Goal: Information Seeking & Learning: Learn about a topic

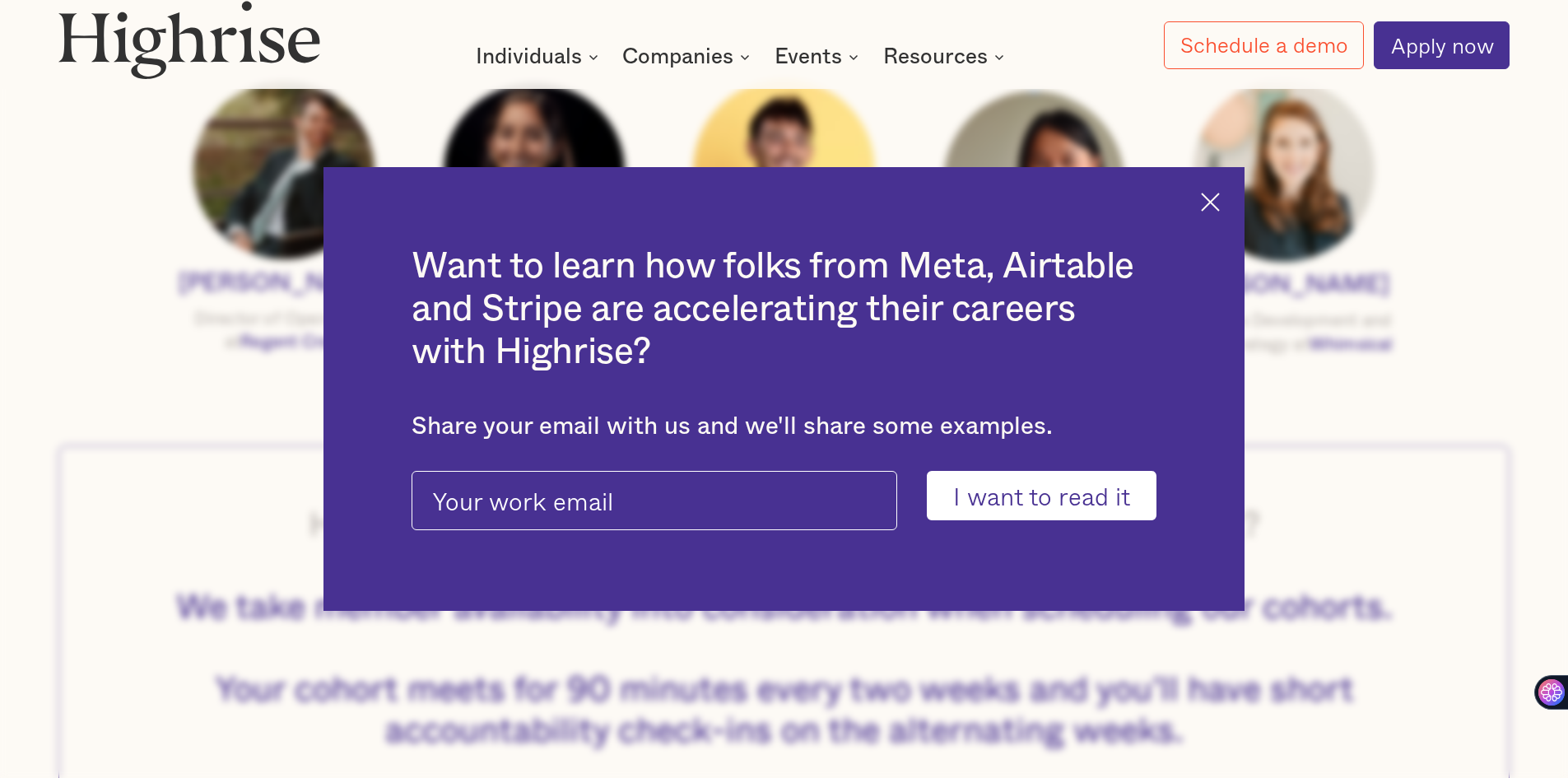
scroll to position [2304, 0]
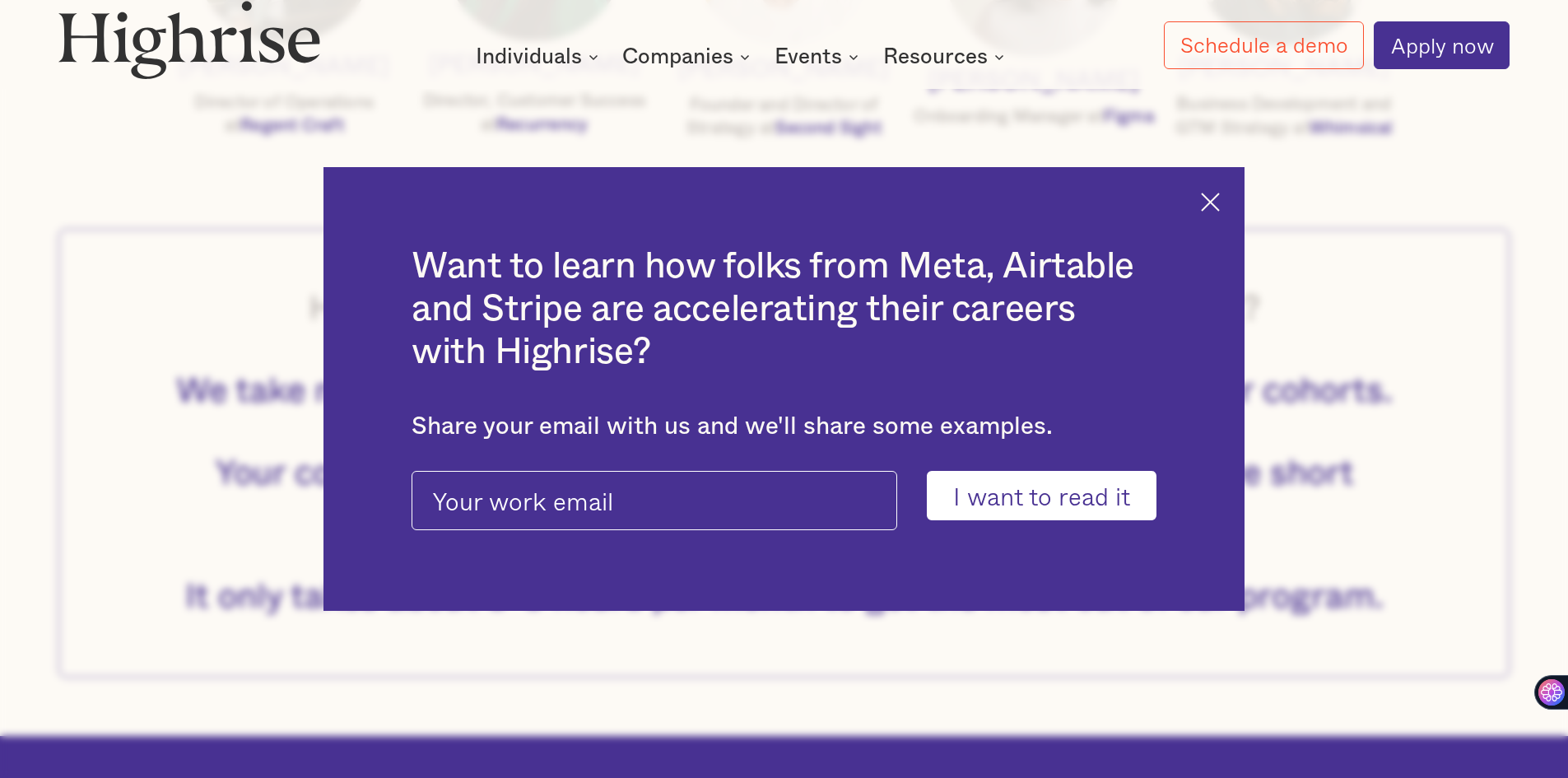
click at [1212, 202] on img at bounding box center [1211, 202] width 19 height 19
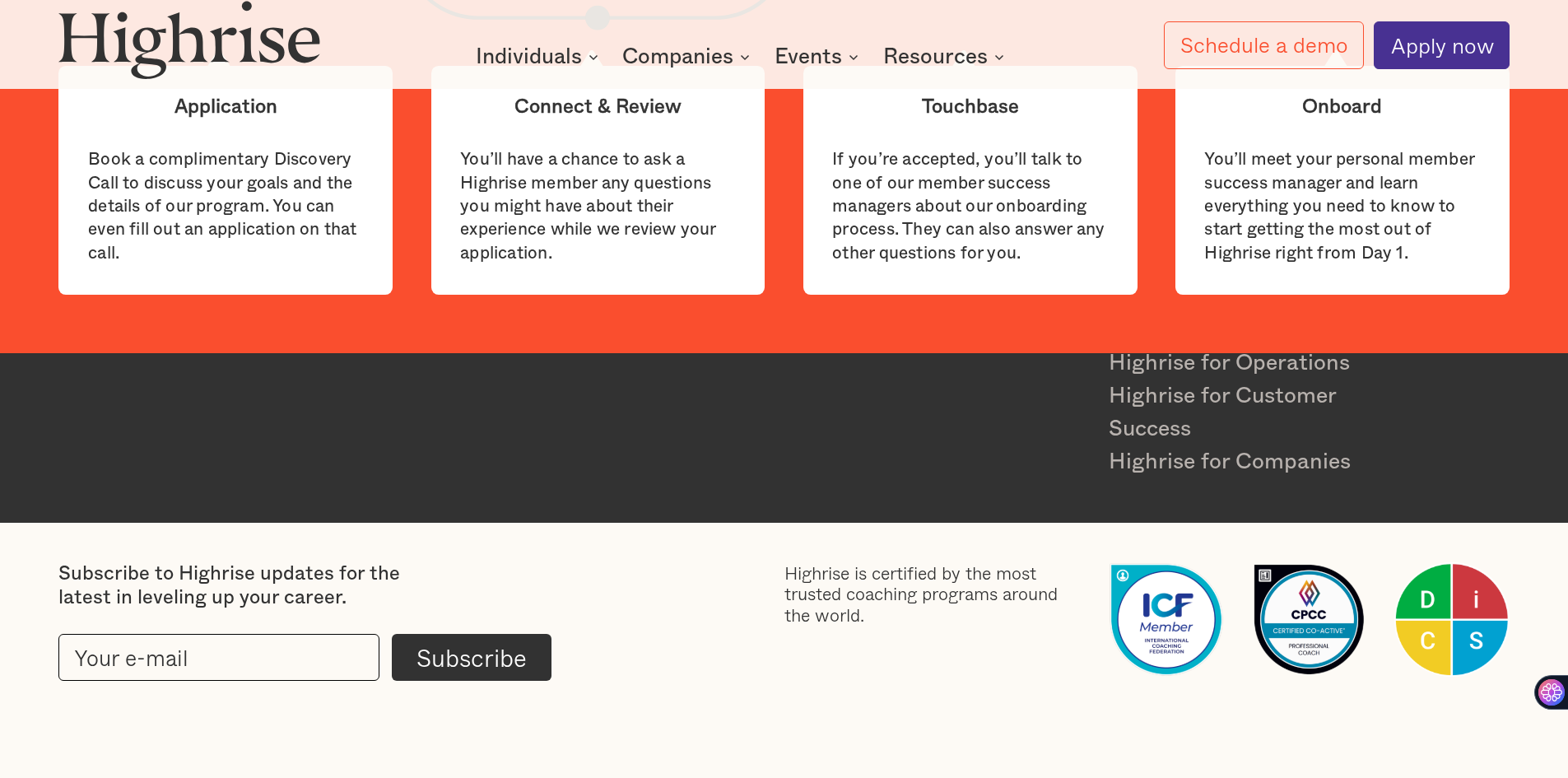
scroll to position [5610, 0]
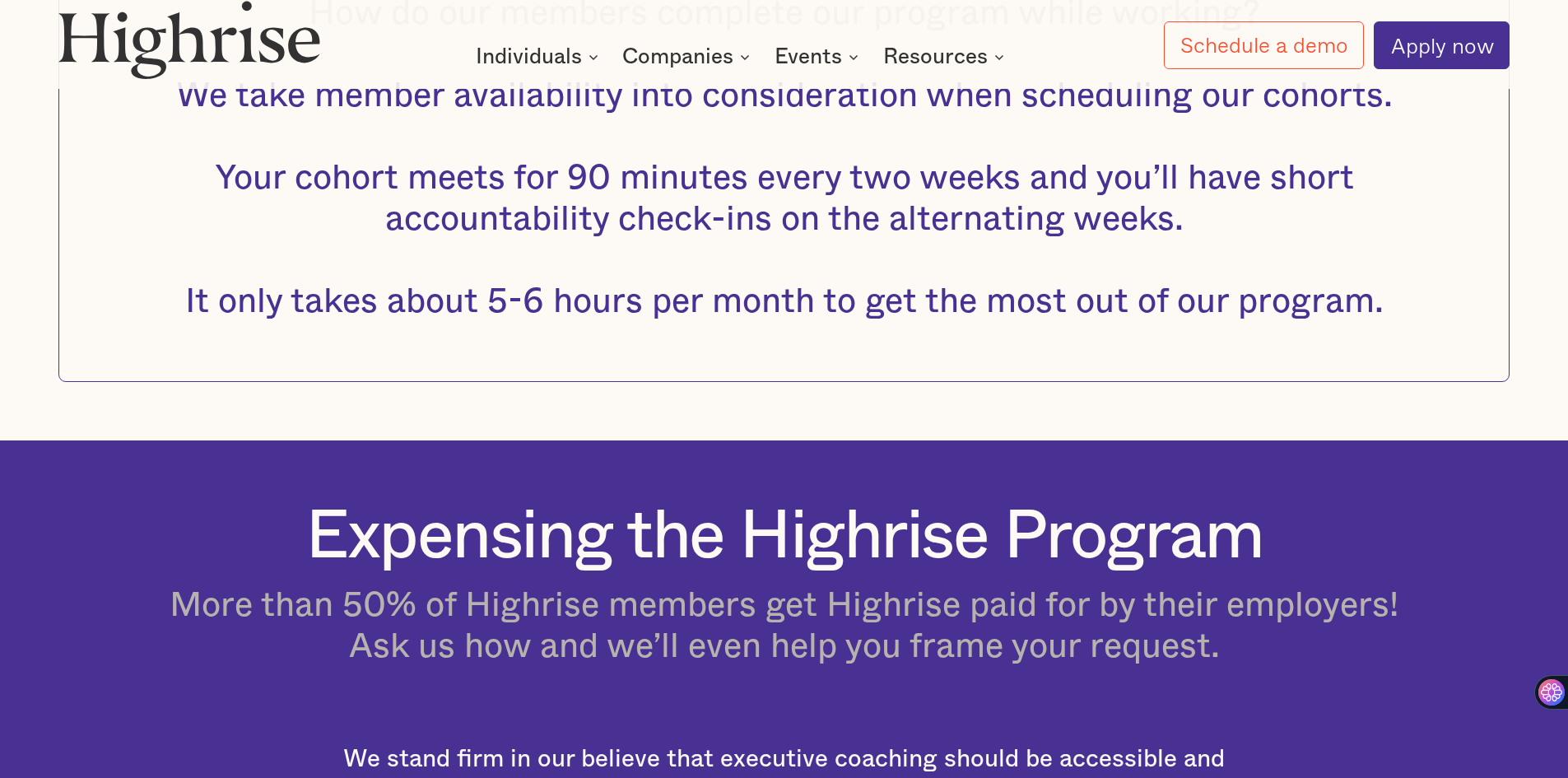
scroll to position [2639, 0]
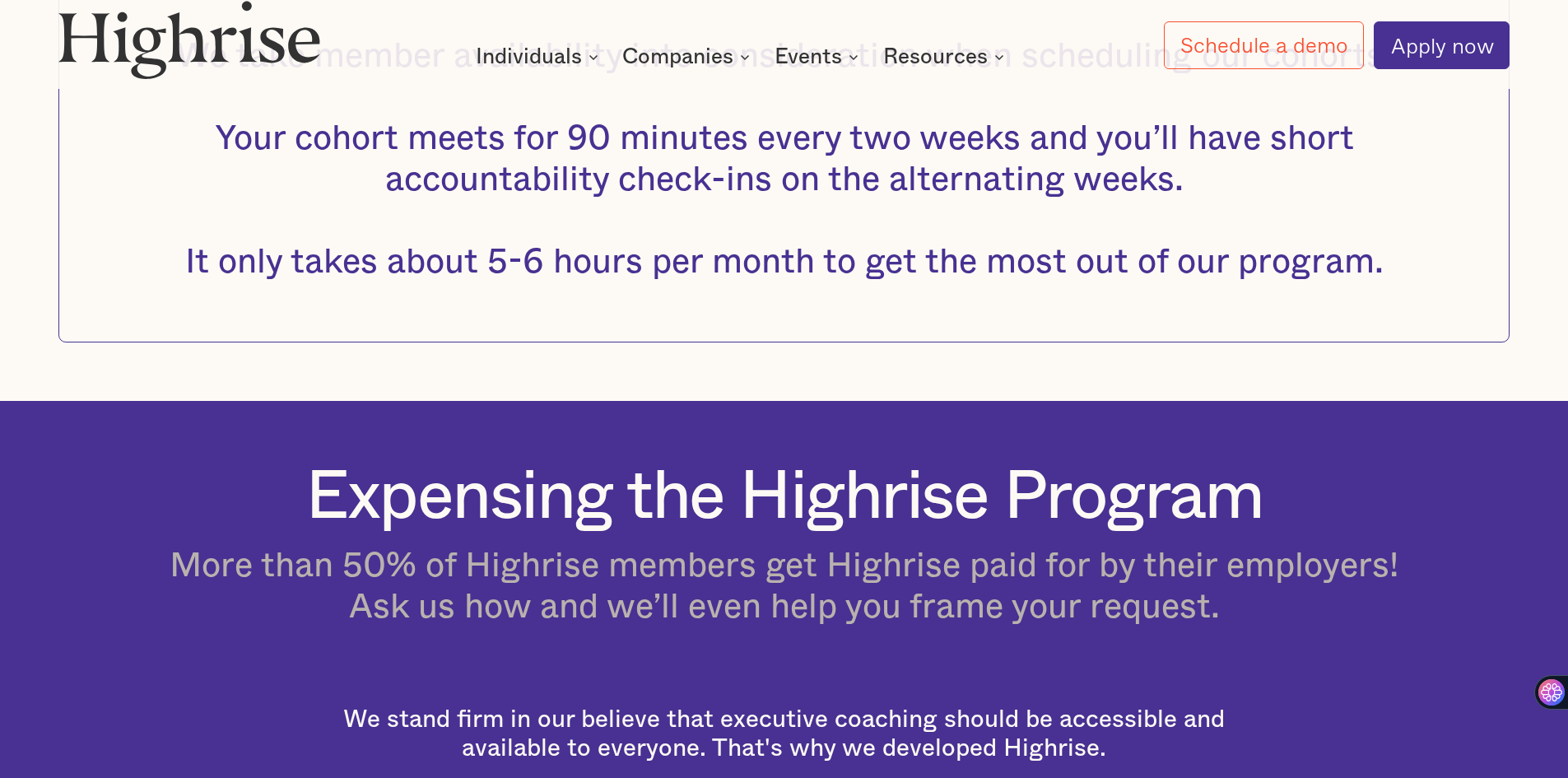
click at [752, 150] on span "We take member availability into consideration when scheduling our cohorts. You…" at bounding box center [785, 159] width 1217 height 240
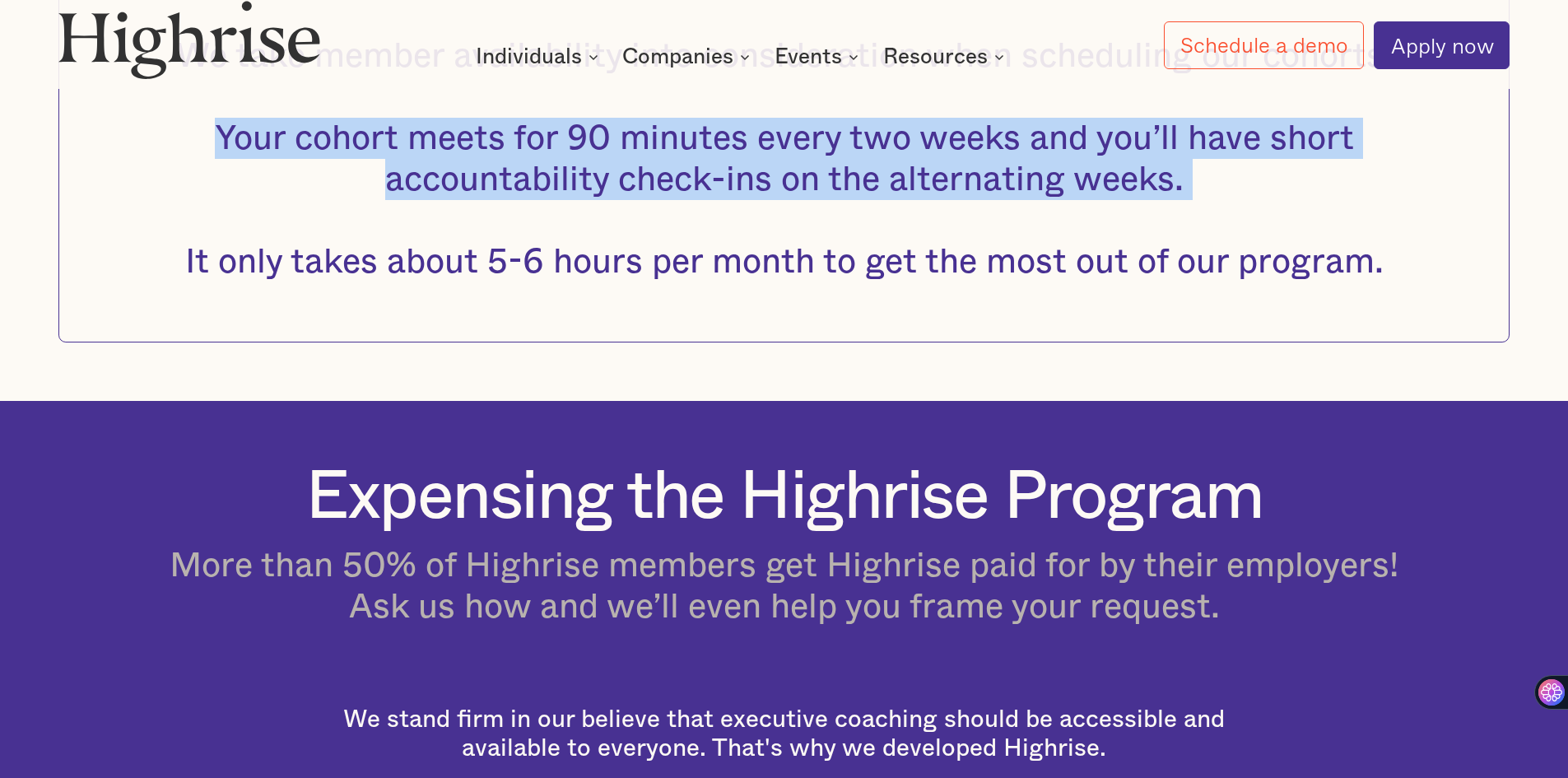
click at [752, 150] on span "We take member availability into consideration when scheduling our cohorts. You…" at bounding box center [785, 159] width 1217 height 240
click at [650, 175] on span "We take member availability into consideration when scheduling our cohorts. You…" at bounding box center [785, 159] width 1217 height 240
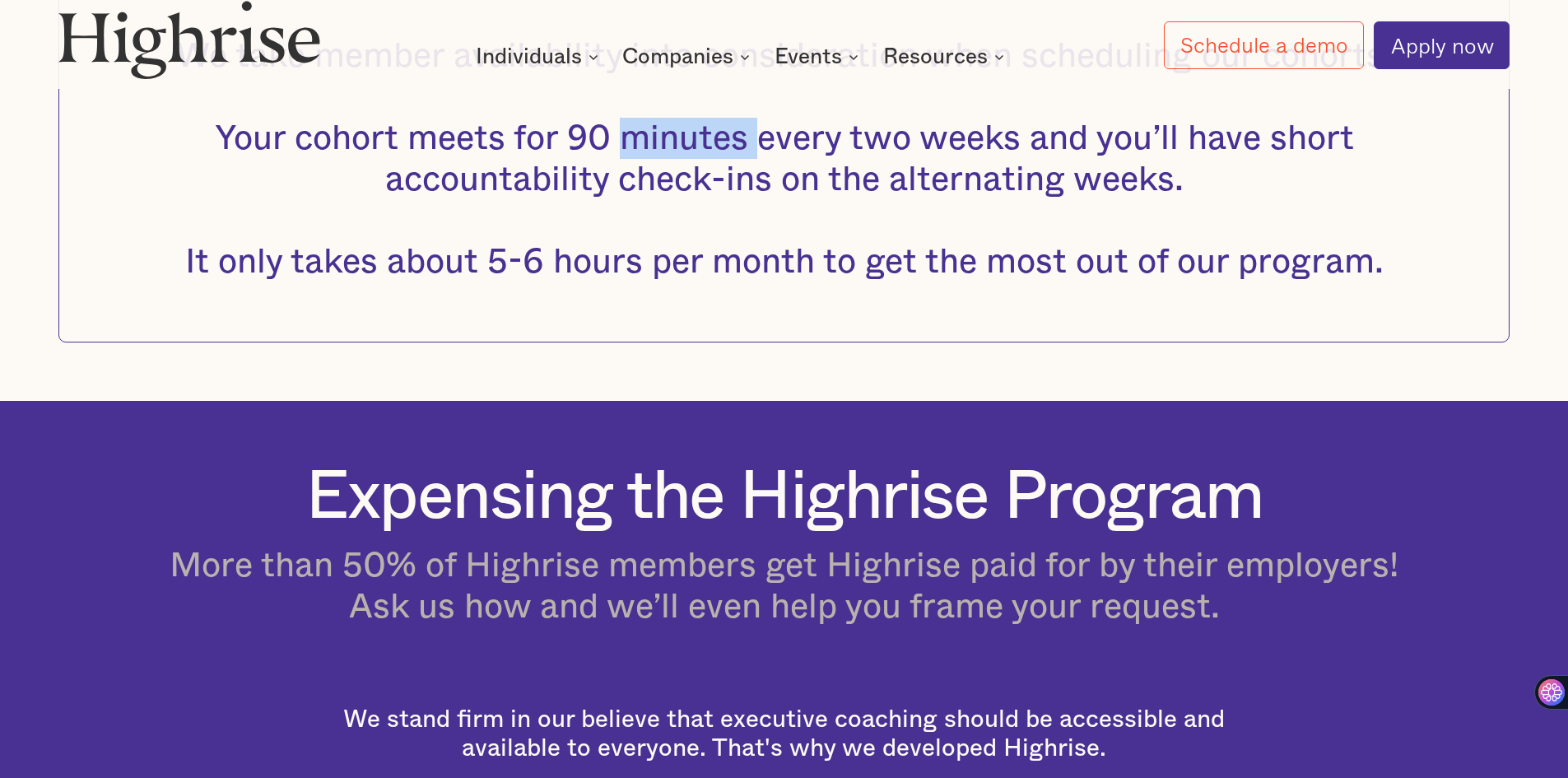
click at [650, 175] on span "We take member availability into consideration when scheduling our cohorts. You…" at bounding box center [785, 159] width 1217 height 240
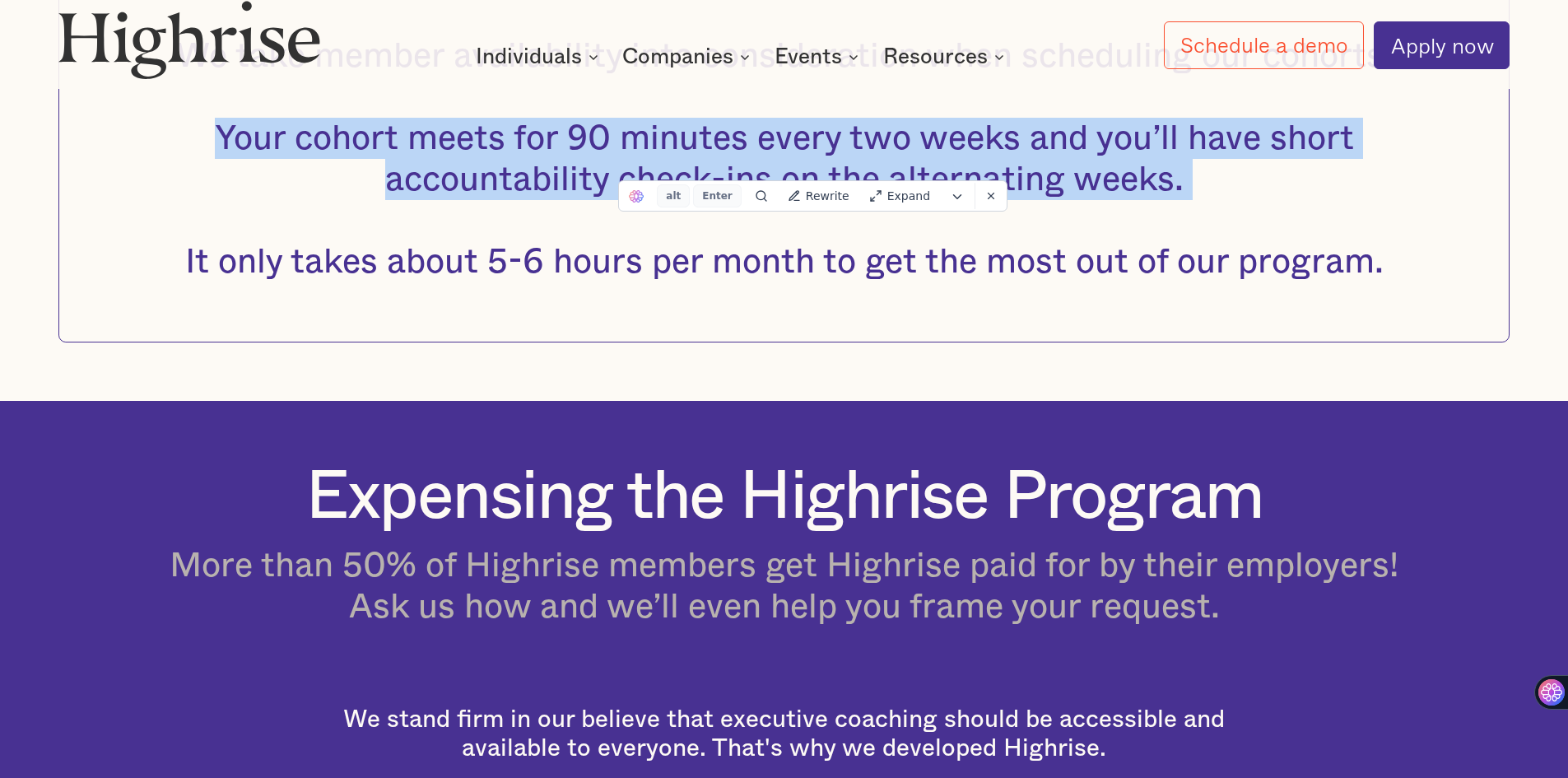
click at [650, 175] on span "We take member availability into consideration when scheduling our cohorts. You…" at bounding box center [785, 159] width 1217 height 240
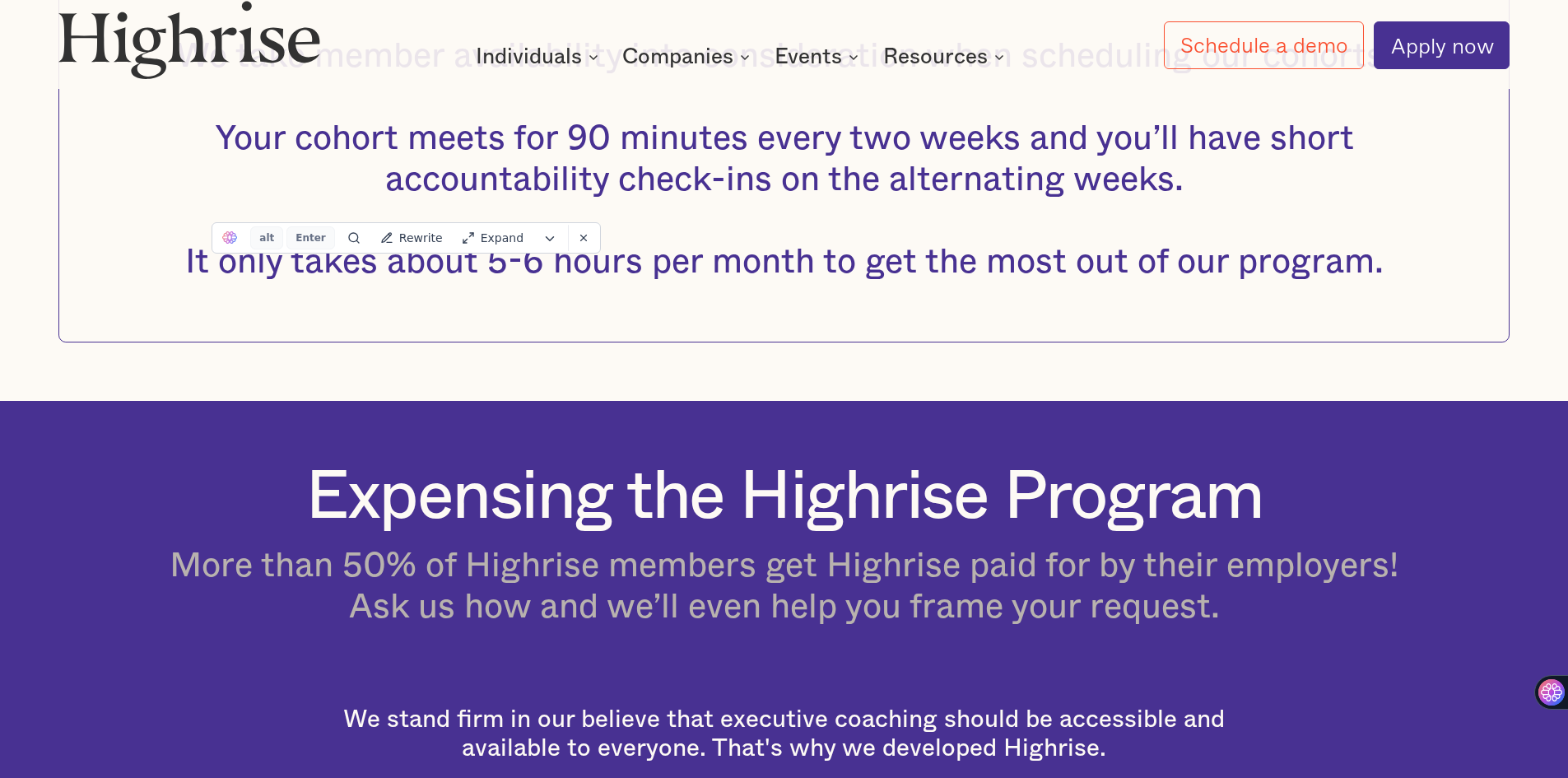
click at [867, 519] on h1 "Expensing the Highrise Program" at bounding box center [785, 497] width 959 height 76
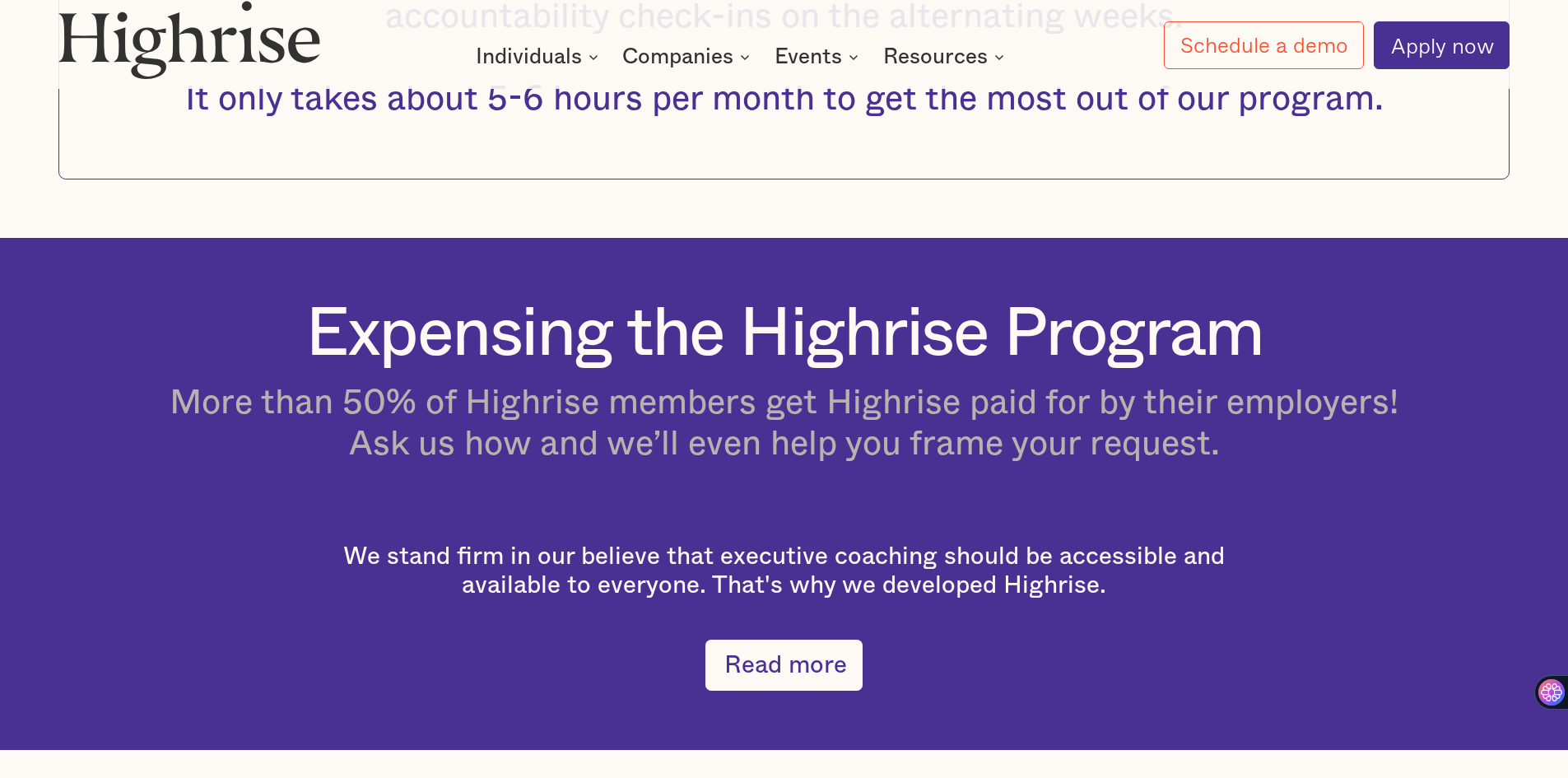
scroll to position [2804, 0]
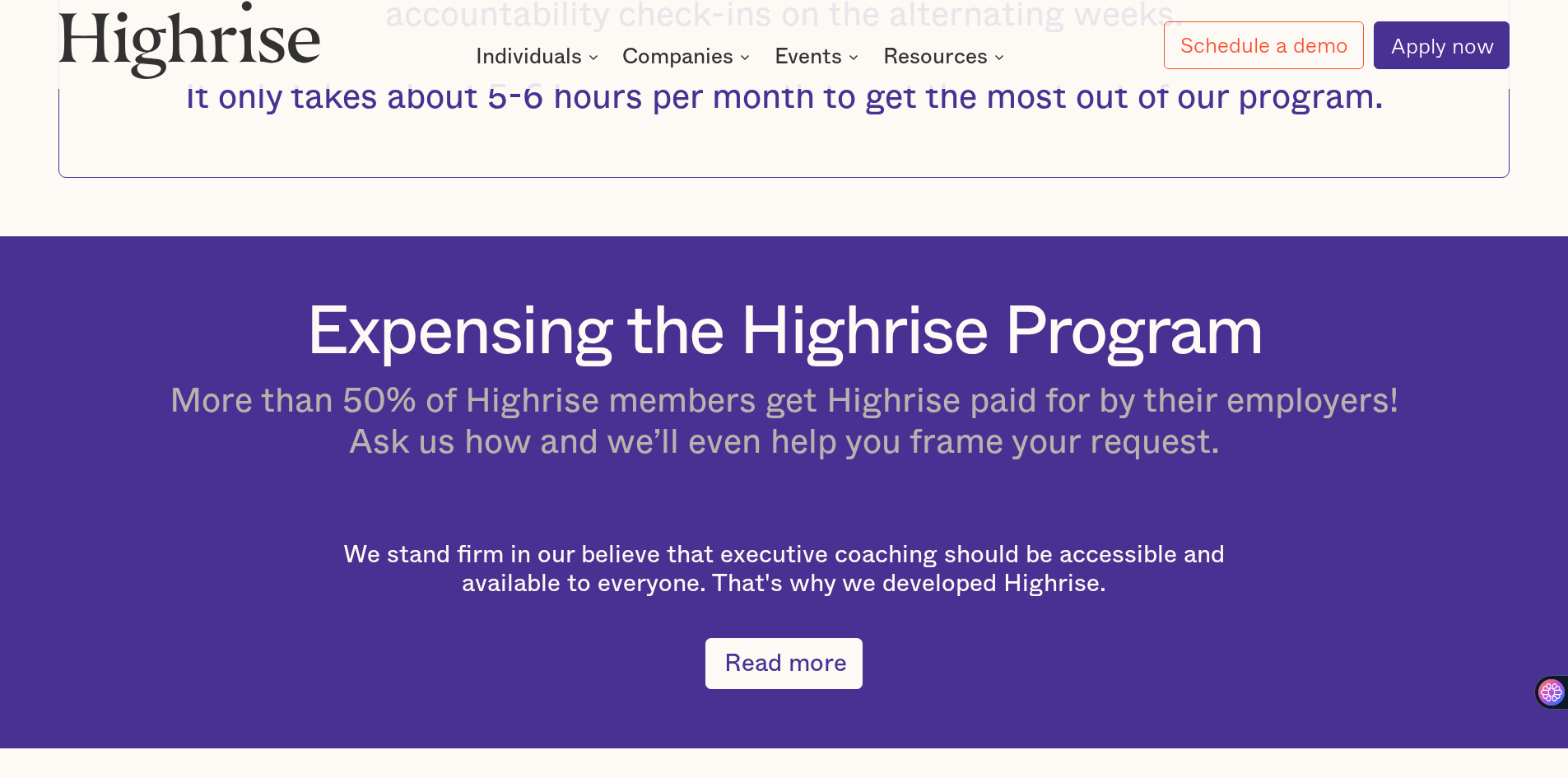
click at [710, 424] on h4 "More than 50% of Highrise members get Highrise paid for by their employers! Ask…" at bounding box center [784, 422] width 1230 height 82
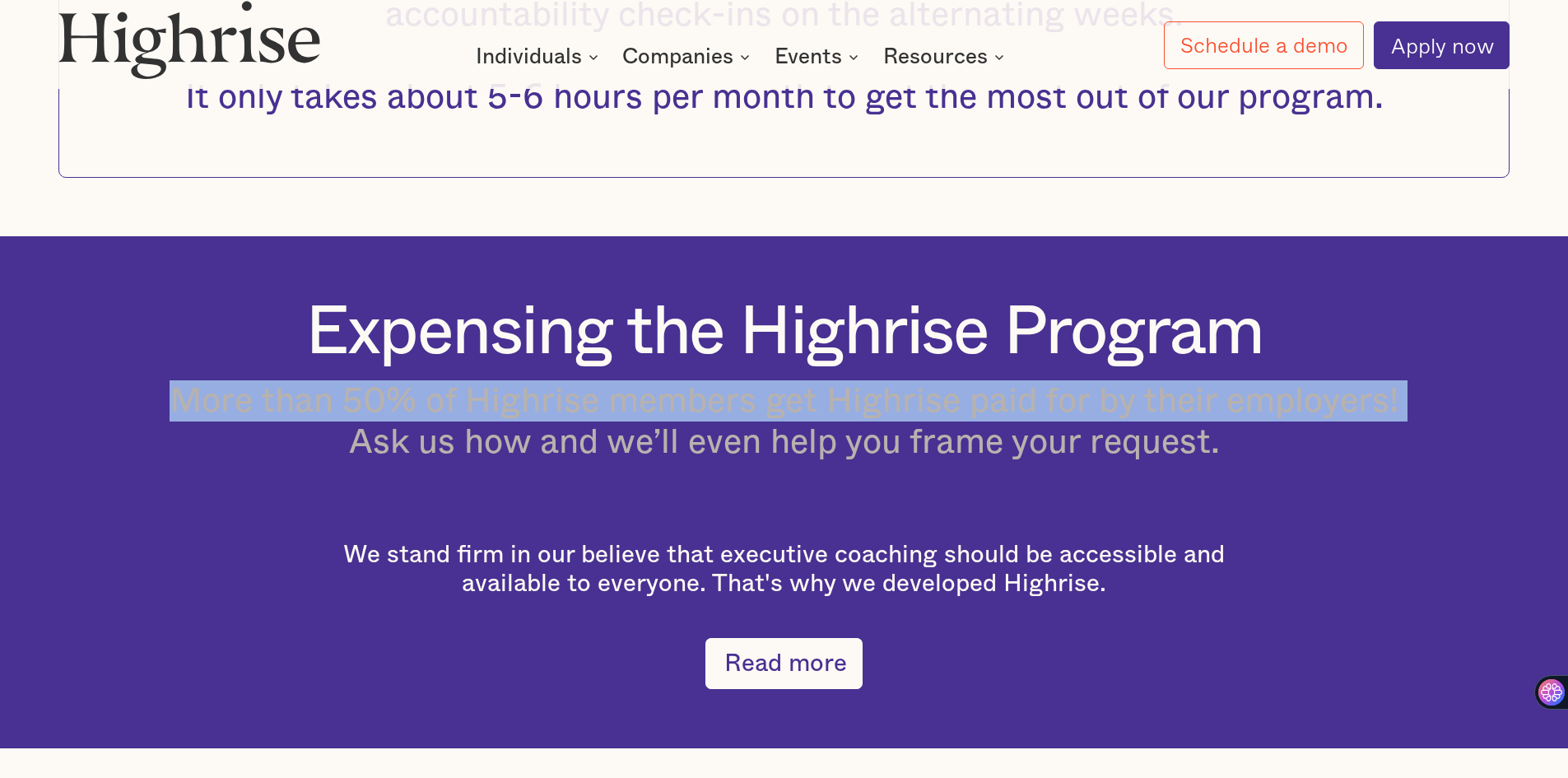
click at [710, 424] on h4 "More than 50% of Highrise members get Highrise paid for by their employers! Ask…" at bounding box center [784, 422] width 1230 height 82
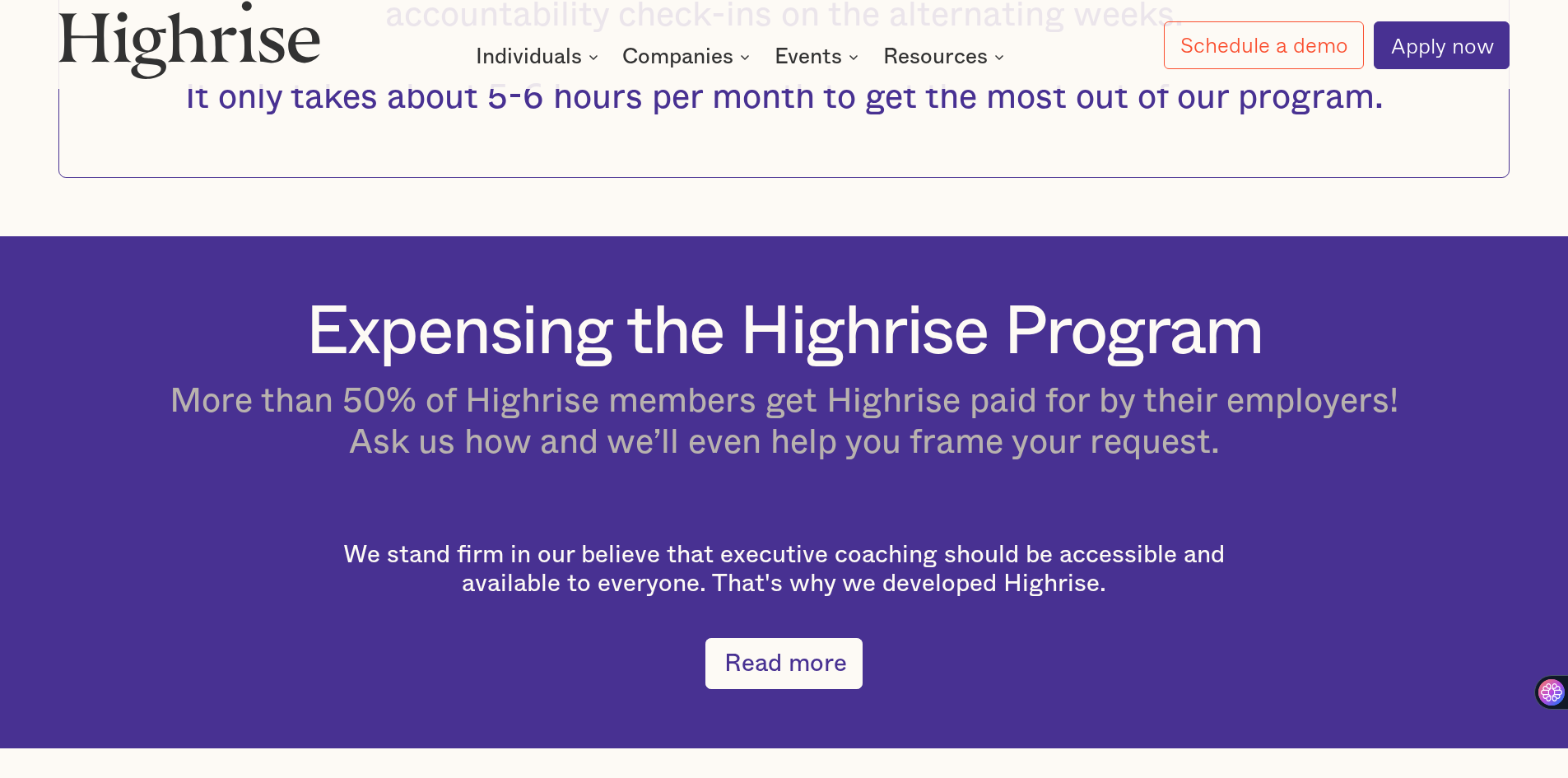
click at [815, 459] on h4 "More than 50% of Highrise members get Highrise paid for by their employers! Ask…" at bounding box center [784, 422] width 1230 height 82
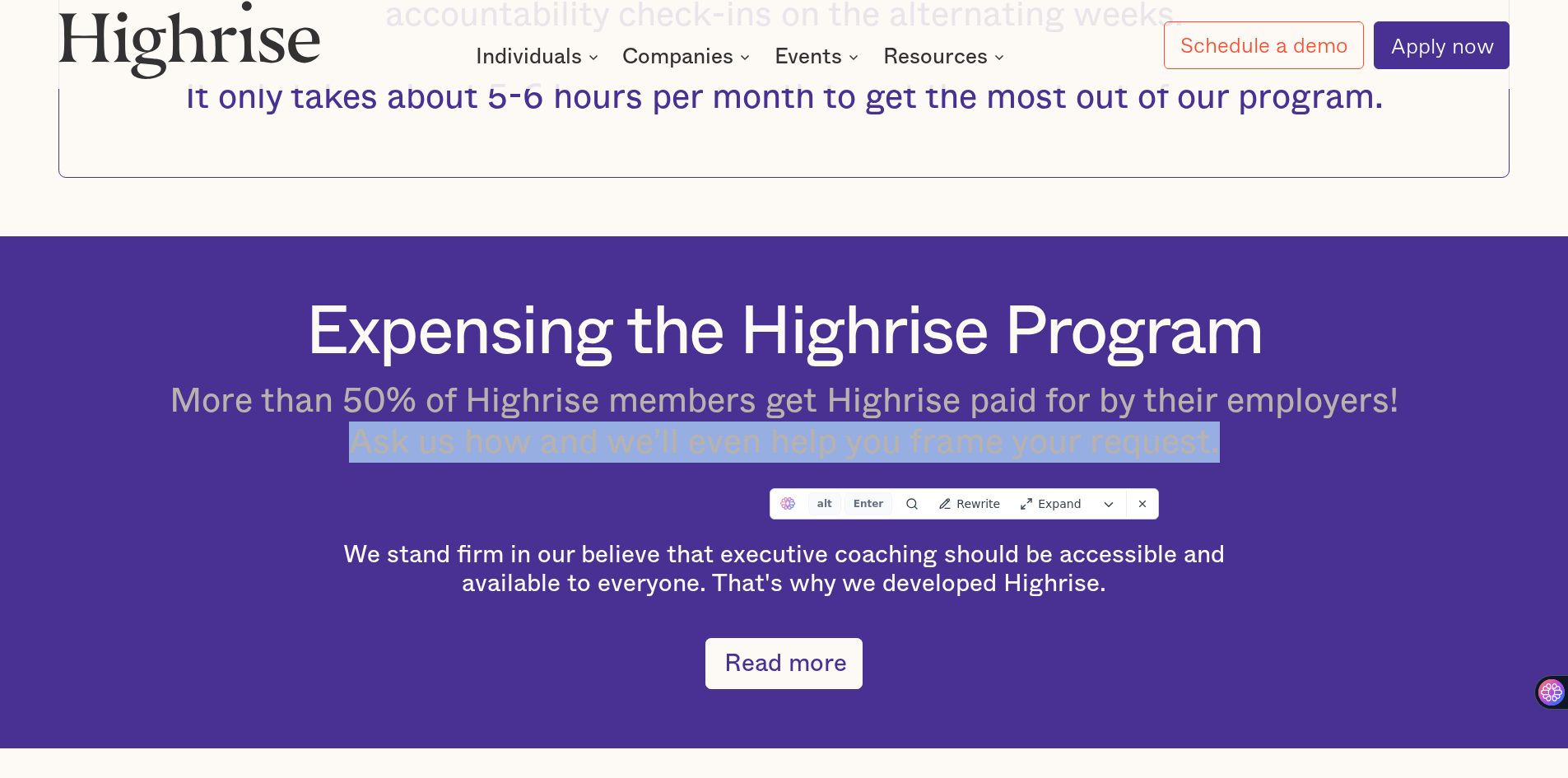
click at [815, 459] on h4 "More than 50% of Highrise members get Highrise paid for by their employers! Ask…" at bounding box center [784, 422] width 1230 height 82
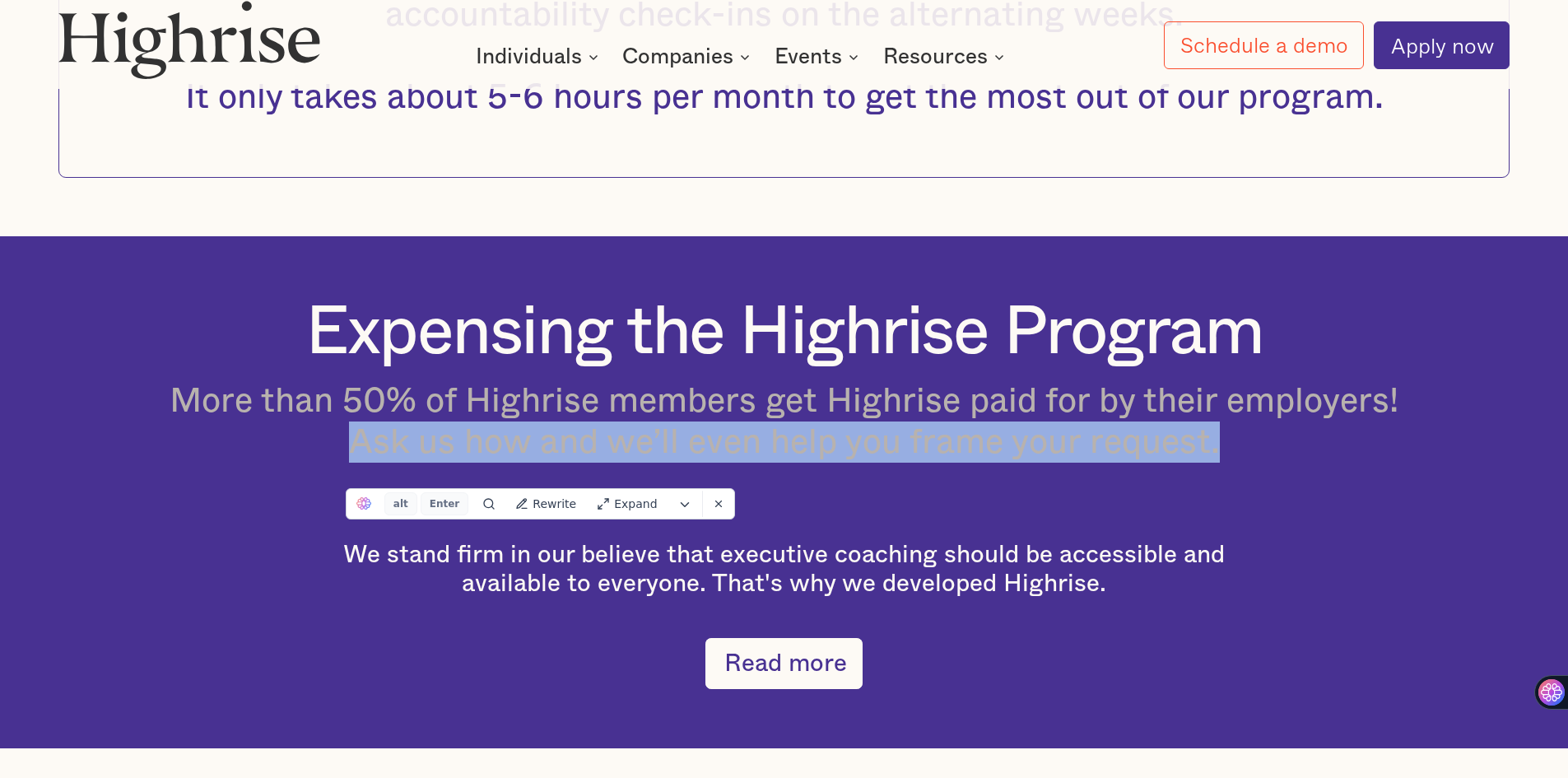
click at [1259, 463] on h4 "More than 50% of Highrise members get Highrise paid for by their employers! Ask…" at bounding box center [784, 422] width 1230 height 82
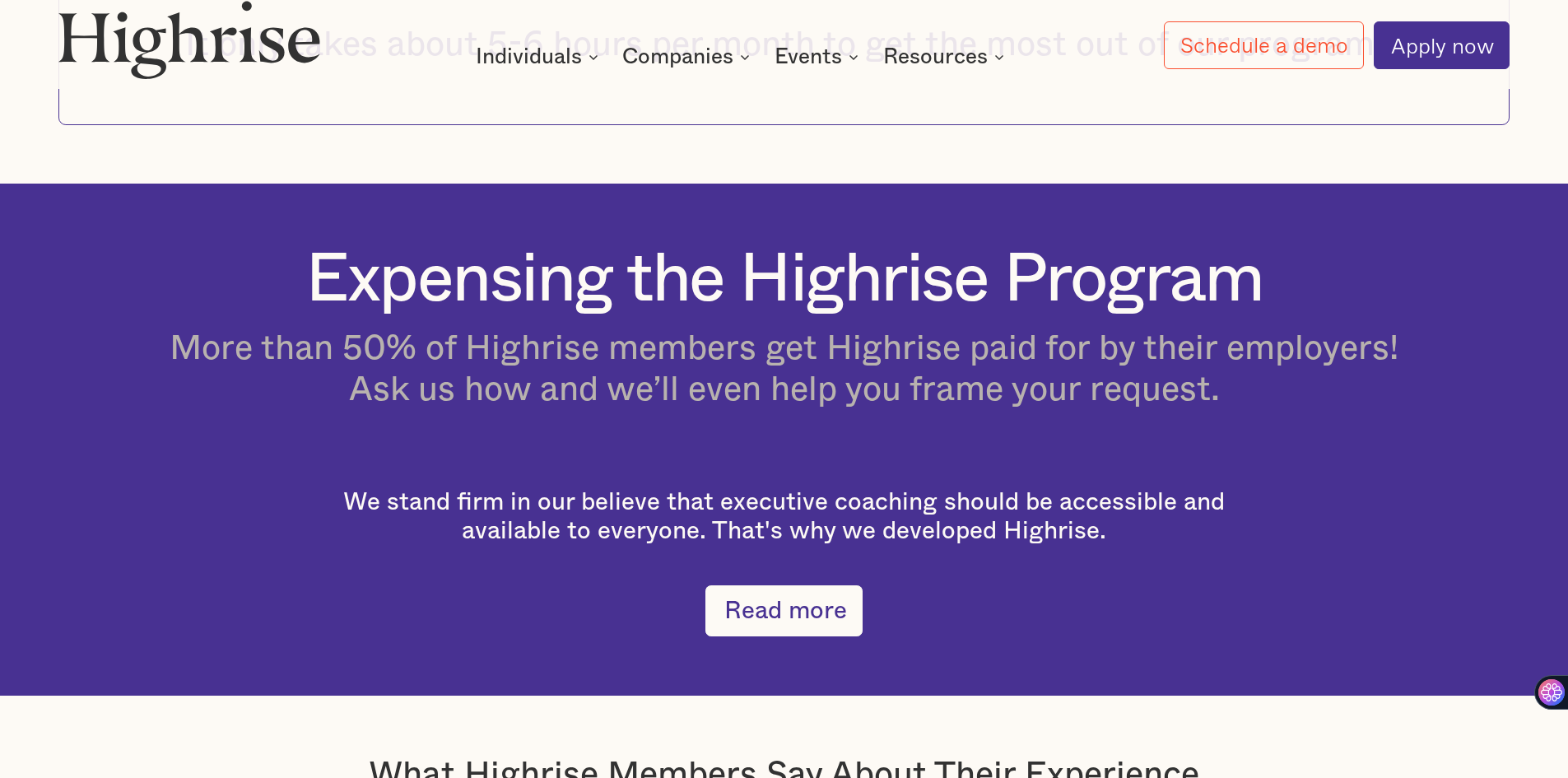
scroll to position [2886, 0]
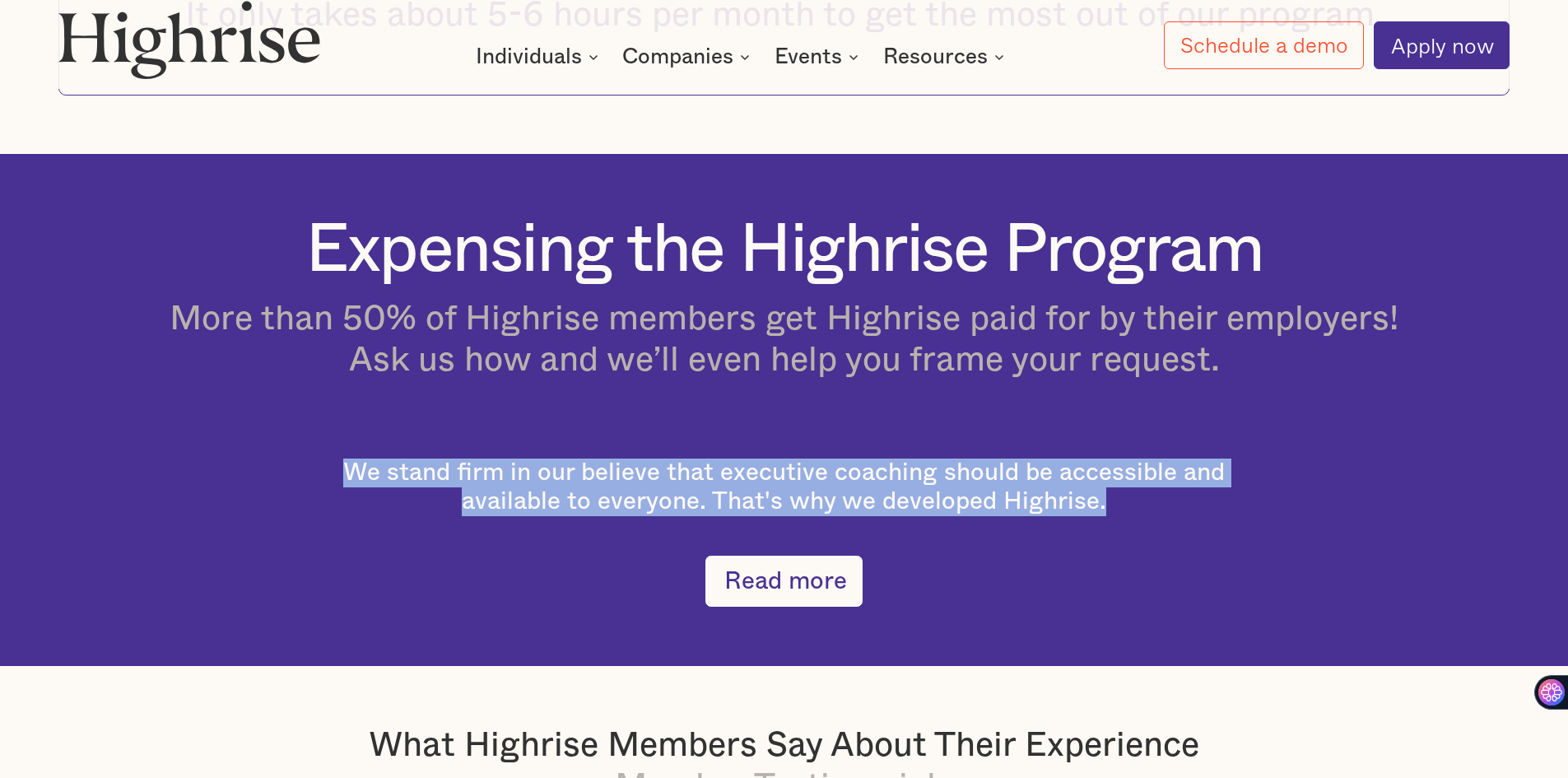
drag, startPoint x: 327, startPoint y: 490, endPoint x: 1144, endPoint y: 521, distance: 817.6
click at [1144, 521] on div "Expensing the Highrise Program More than 50% of Highrise members get Highrise p…" at bounding box center [784, 384] width 1230 height 343
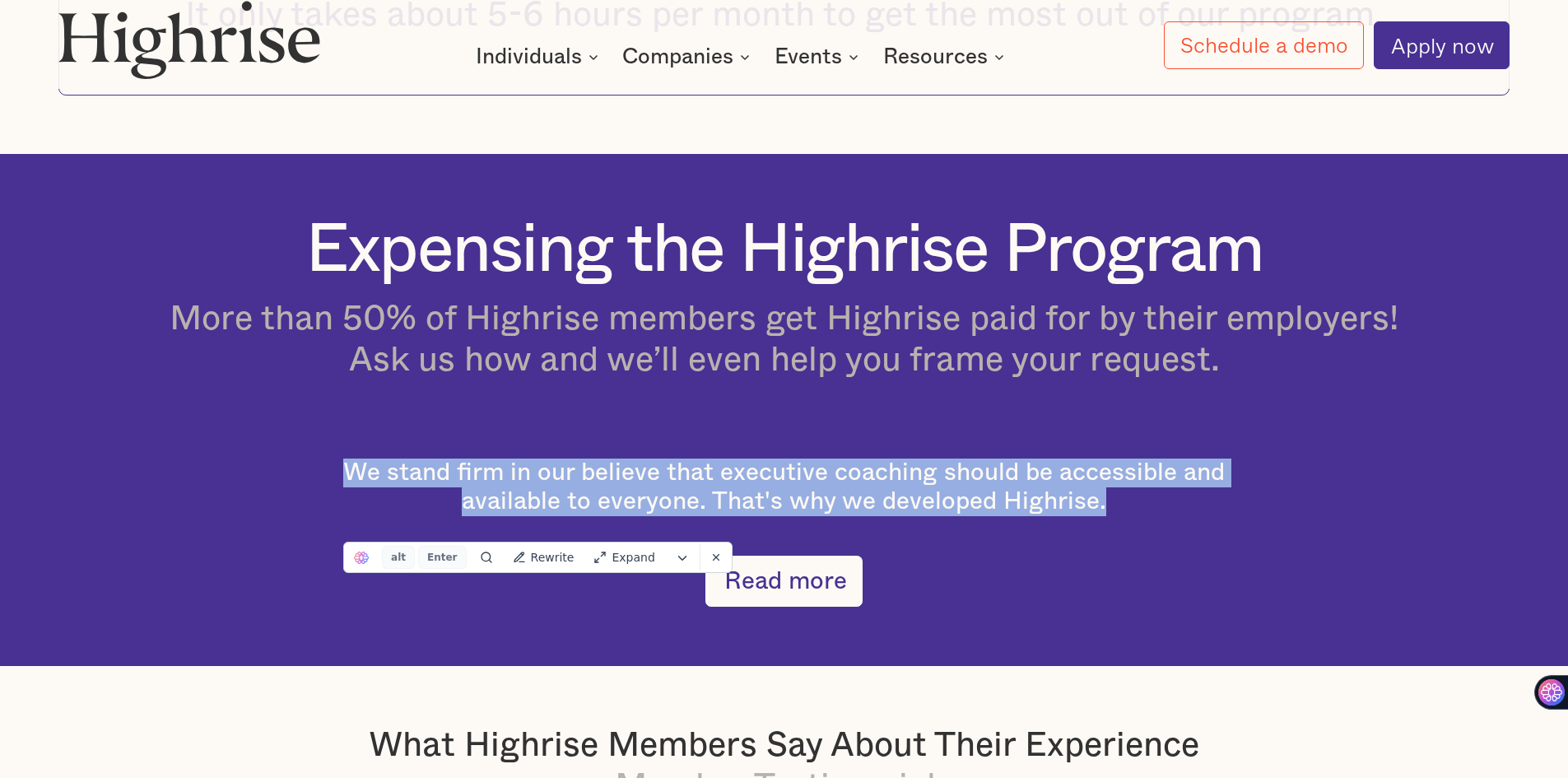
click at [1144, 516] on div "We stand firm in our believe that executive coaching should be accessible and a…" at bounding box center [784, 487] width 941 height 58
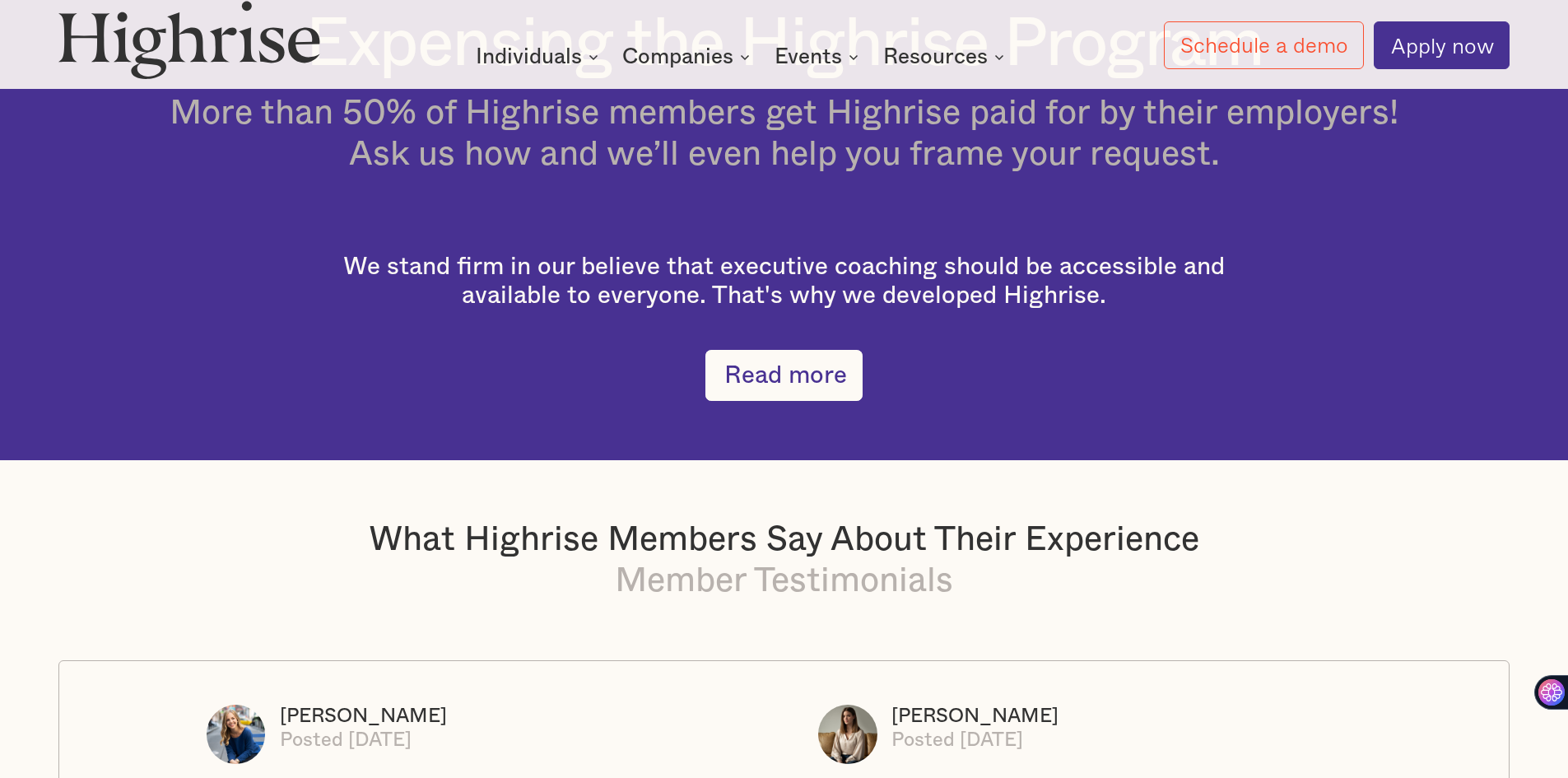
scroll to position [3133, 0]
